Goal: Task Accomplishment & Management: Manage account settings

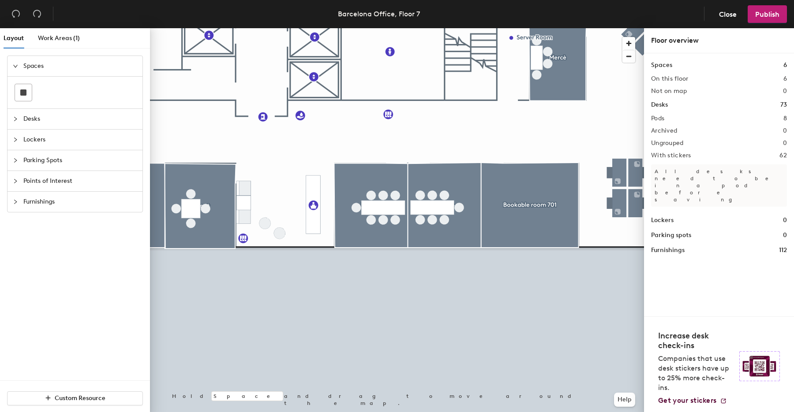
click at [35, 117] on span "Desks" at bounding box center [80, 119] width 114 height 20
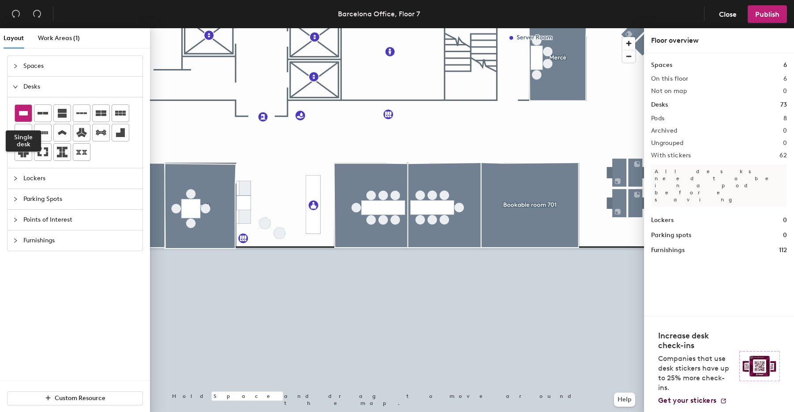
click at [26, 119] on div at bounding box center [23, 113] width 17 height 17
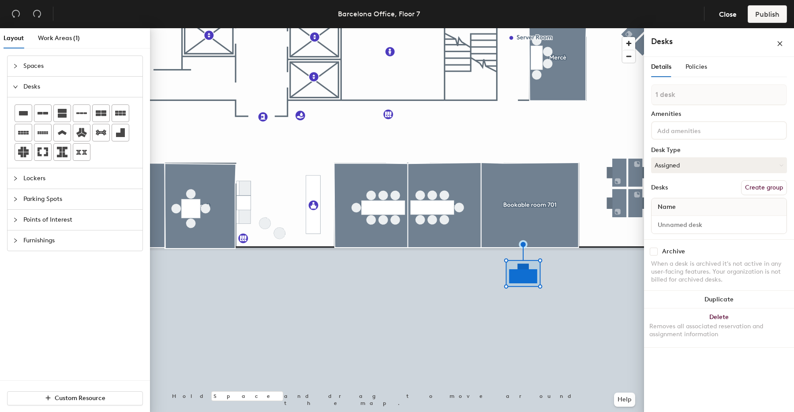
click at [772, 188] on button "Create group" at bounding box center [764, 187] width 46 height 15
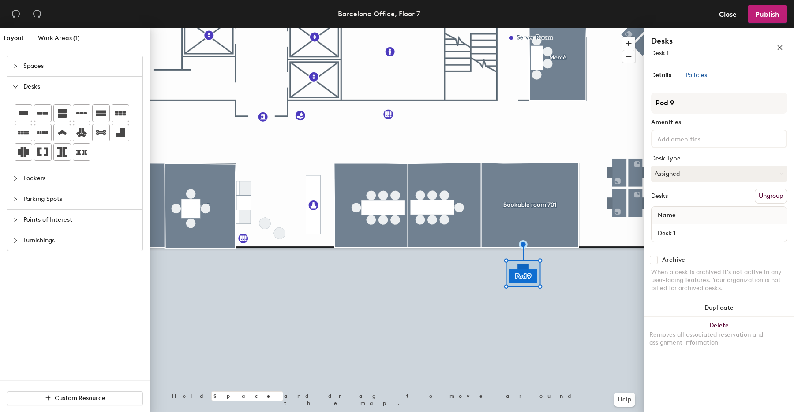
click at [695, 72] on span "Policies" at bounding box center [696, 74] width 22 height 7
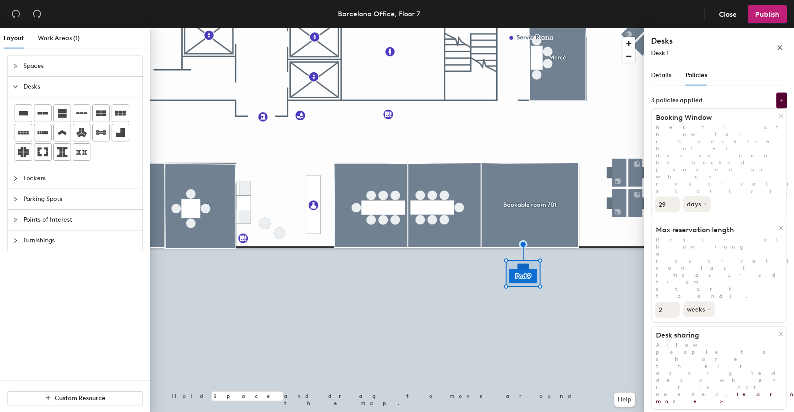
click at [674, 197] on input "29" at bounding box center [667, 205] width 25 height 16
click at [663, 163] on div "3 policies applied Booking Window Restrict how far in advance hotel desks can b…" at bounding box center [719, 252] width 136 height 318
drag, startPoint x: 665, startPoint y: 148, endPoint x: 658, endPoint y: 148, distance: 7.1
click at [658, 197] on input "29" at bounding box center [667, 205] width 25 height 16
type input "1"
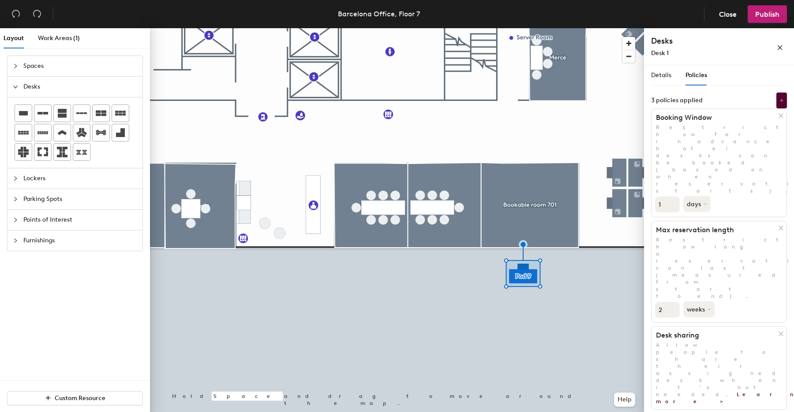
click at [731, 195] on div "1 days" at bounding box center [718, 204] width 135 height 18
click at [729, 135] on p "Restrict how far in advance hotel desks can be booked (based on when reservatio…" at bounding box center [718, 159] width 135 height 71
click at [707, 302] on button "weeks" at bounding box center [699, 310] width 33 height 16
click at [699, 350] on div "days" at bounding box center [701, 356] width 34 height 13
click at [699, 392] on link "Learn more >" at bounding box center [727, 398] width 142 height 13
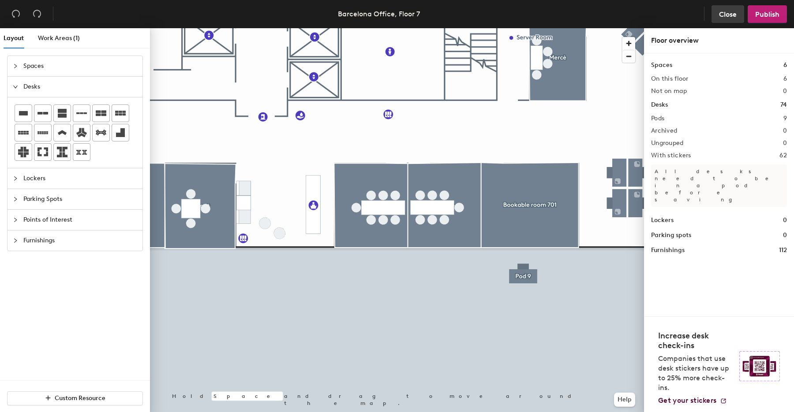
click at [721, 12] on span "Close" at bounding box center [728, 14] width 18 height 8
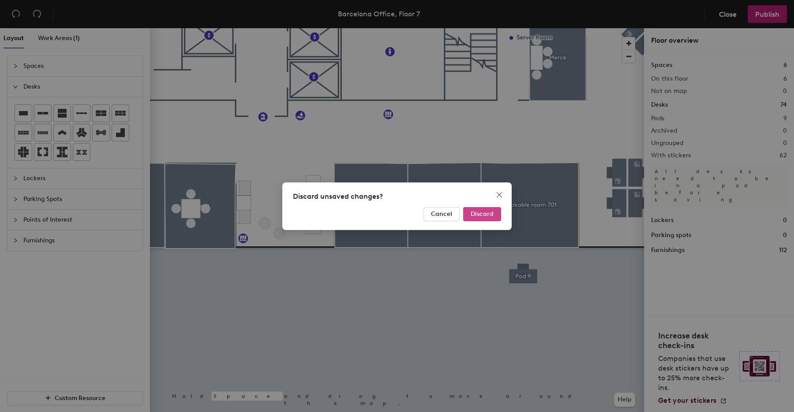
click at [484, 214] on span "Discard" at bounding box center [482, 213] width 23 height 7
